Goal: Information Seeking & Learning: Compare options

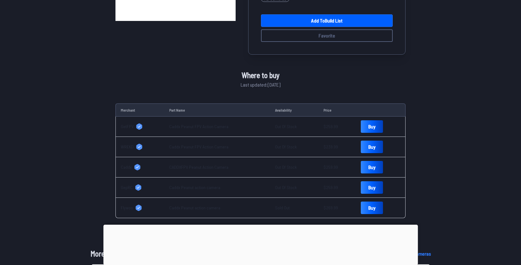
scroll to position [151, 0]
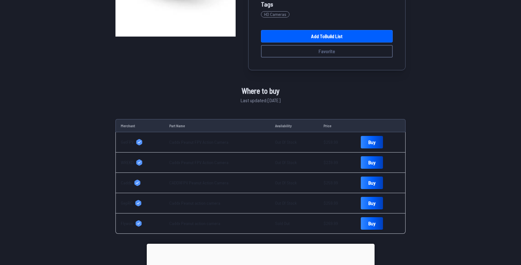
scroll to position [163, 0]
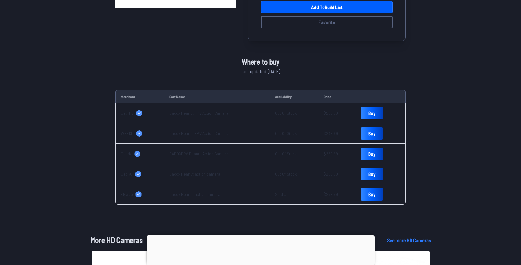
click at [128, 153] on span "Caddx" at bounding box center [126, 154] width 11 height 6
